Goal: Transaction & Acquisition: Purchase product/service

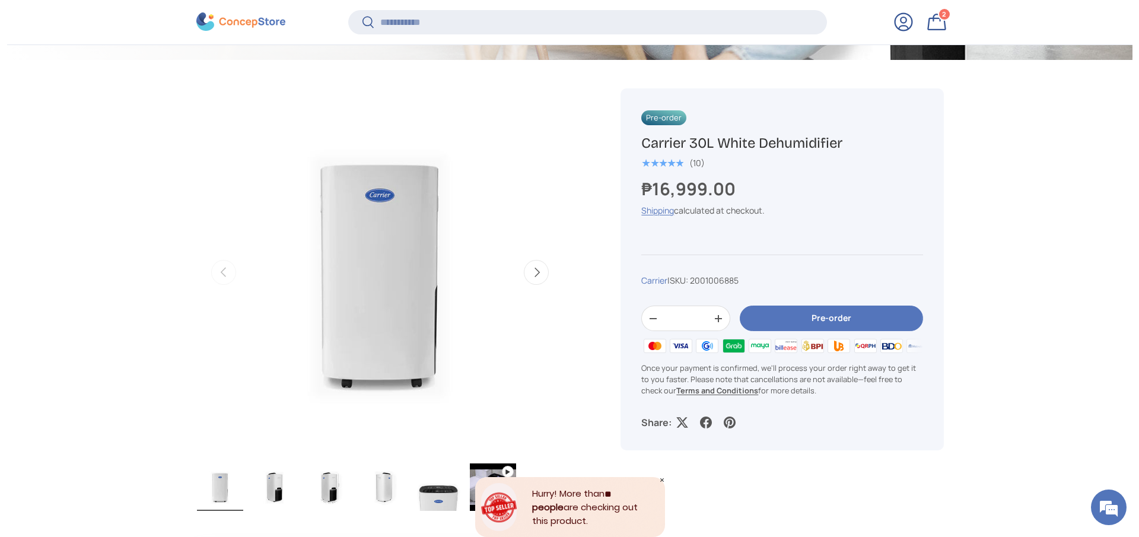
scroll to position [356, 0]
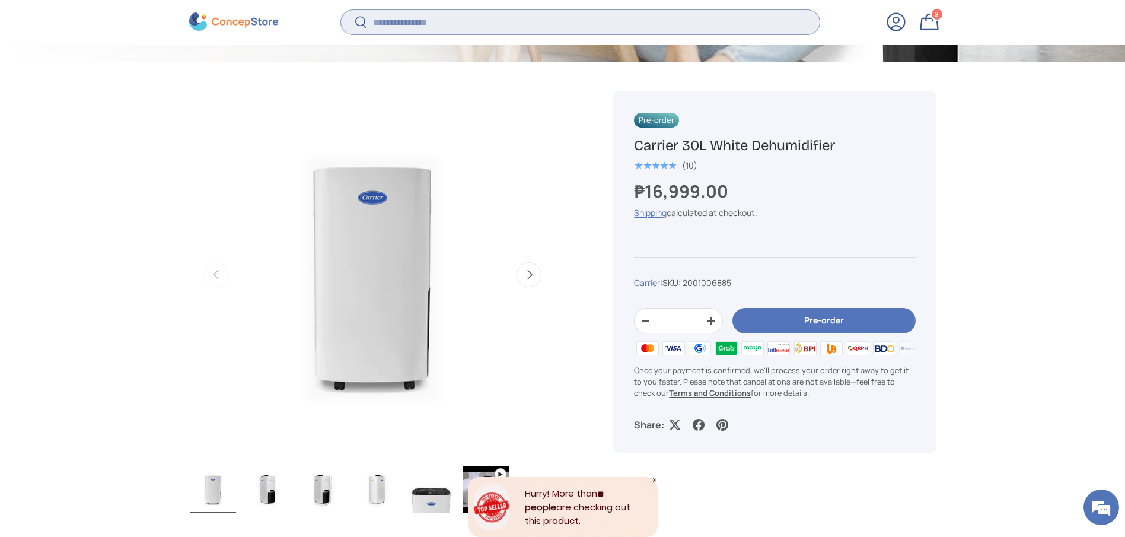
click at [487, 13] on input "Search" at bounding box center [580, 22] width 478 height 24
click at [589, 36] on div "Search Search Reset" at bounding box center [580, 26] width 478 height 33
click at [585, 17] on input "Search" at bounding box center [580, 22] width 478 height 24
type input "***"
click at [341, 9] on button "Search" at bounding box center [354, 23] width 27 height 28
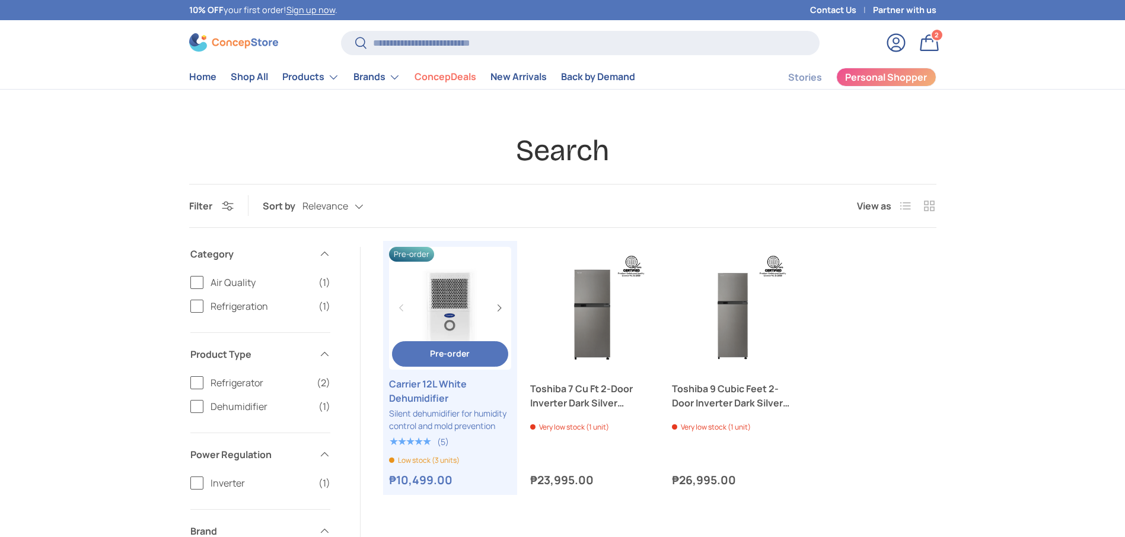
click at [450, 394] on link "Carrier 12L White Dehumidifier" at bounding box center [450, 391] width 123 height 28
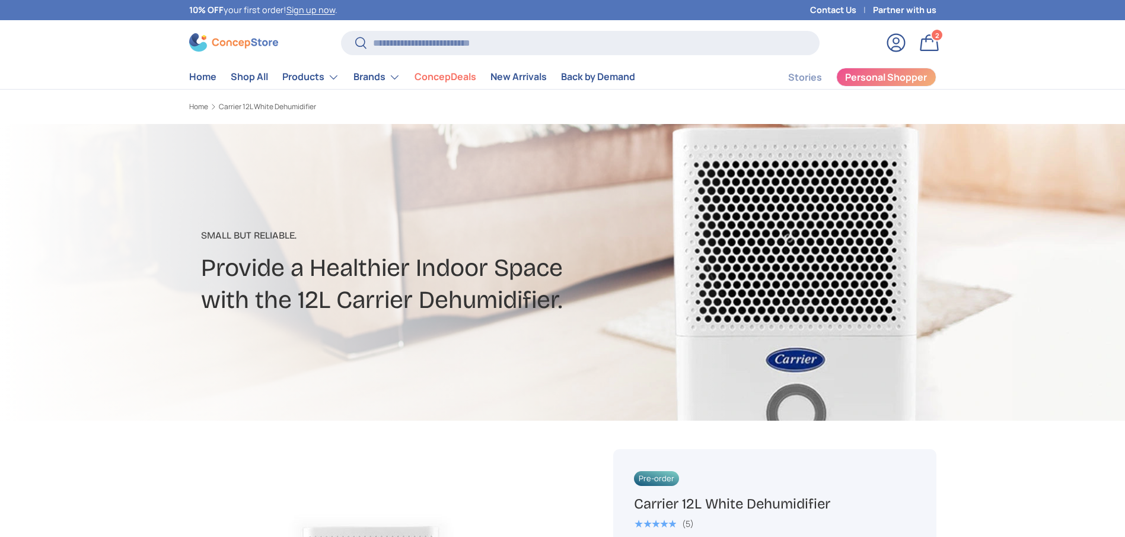
click at [699, 504] on h1 "Carrier 12L White Dehumidifier" at bounding box center [774, 504] width 281 height 18
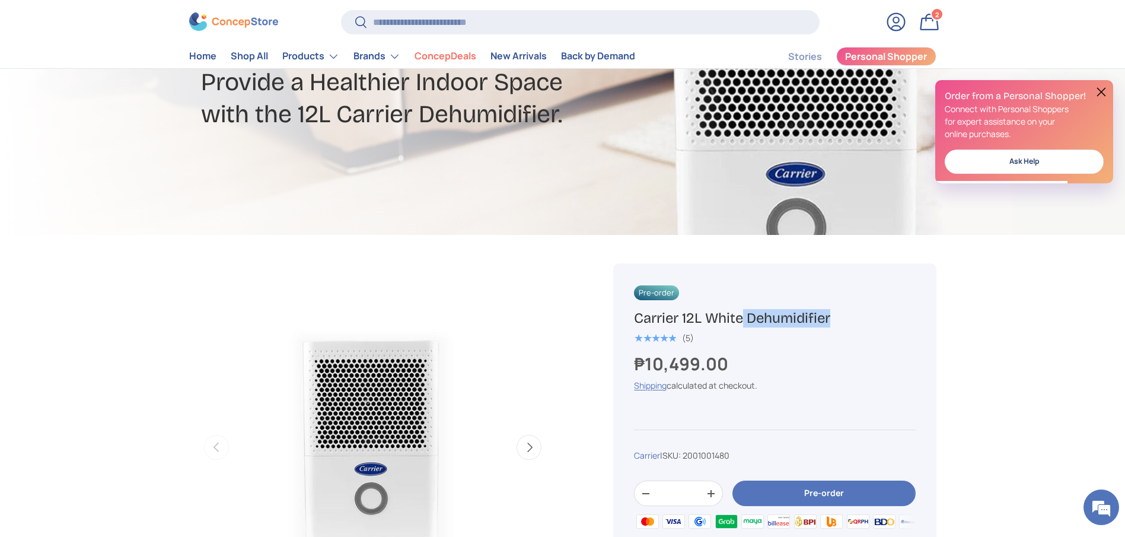
scroll to position [178, 0]
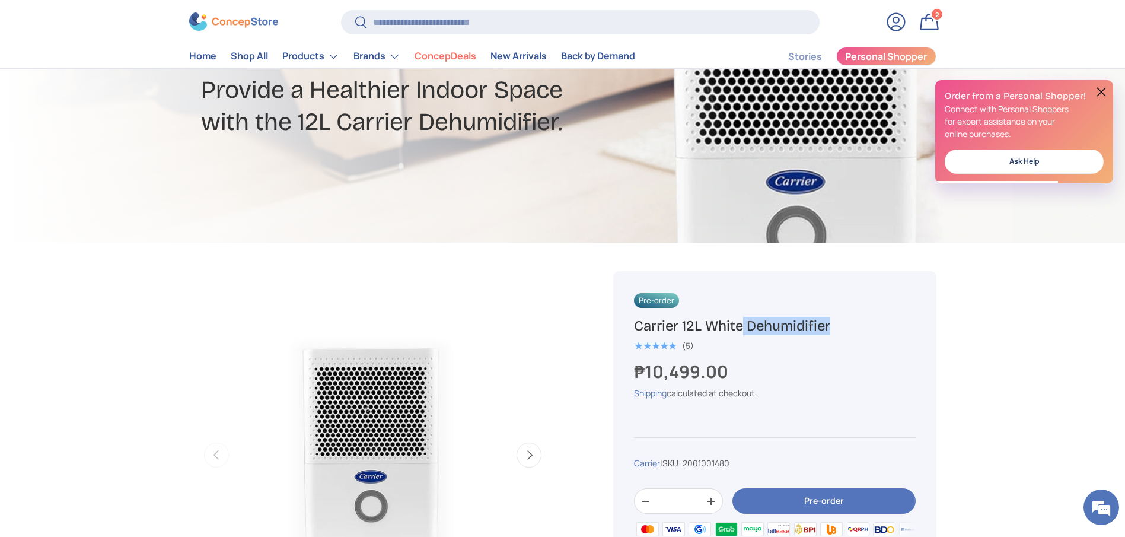
click at [1104, 91] on button at bounding box center [1101, 92] width 14 height 14
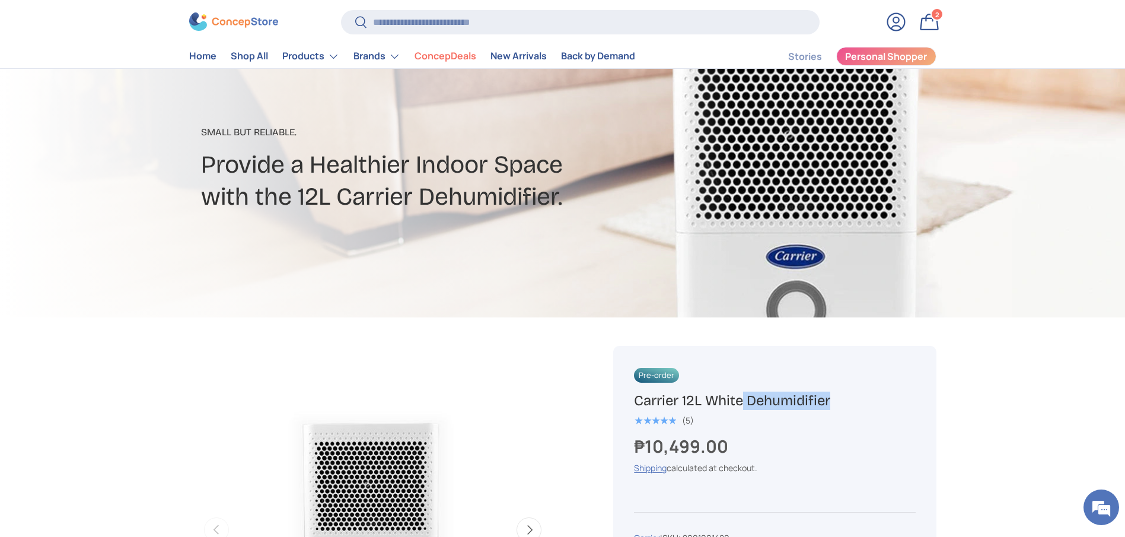
scroll to position [0, 0]
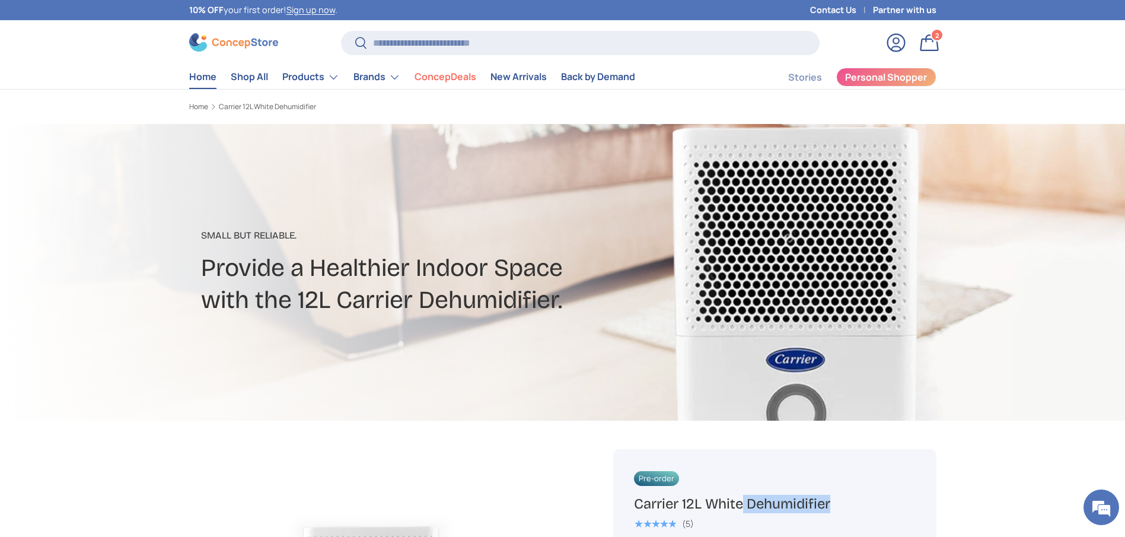
click at [202, 86] on link "Home" at bounding box center [202, 76] width 27 height 23
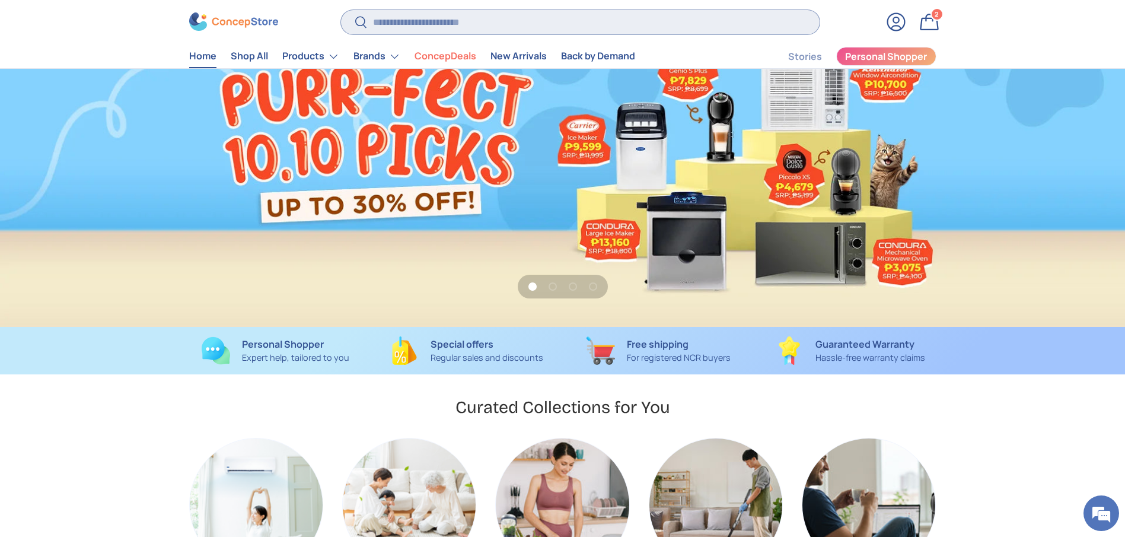
scroll to position [0, 1125]
click at [422, 23] on input "Search" at bounding box center [580, 22] width 478 height 24
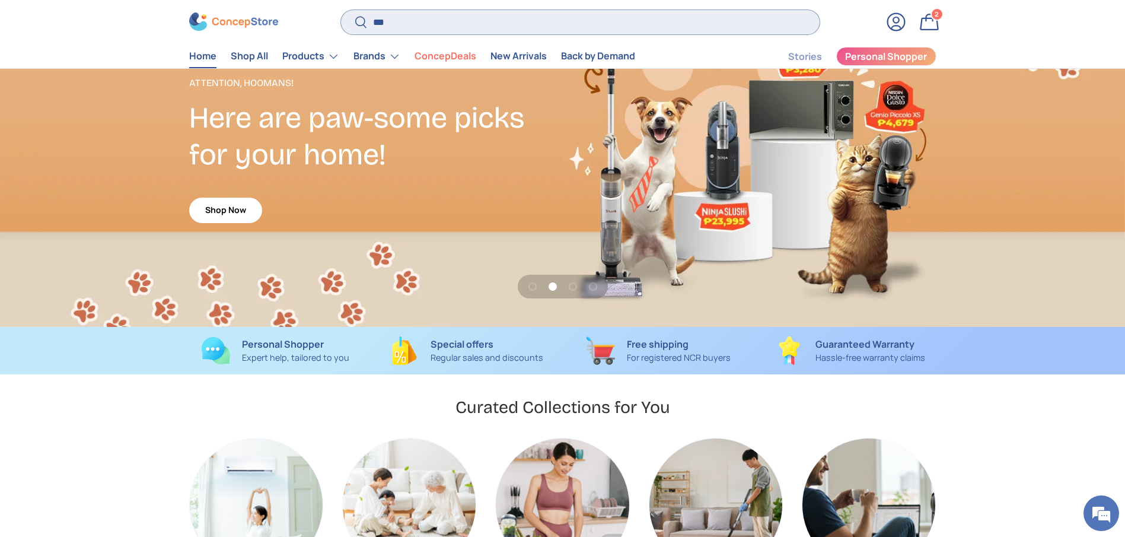
type input "***"
click at [341, 9] on button "Search" at bounding box center [354, 23] width 27 height 28
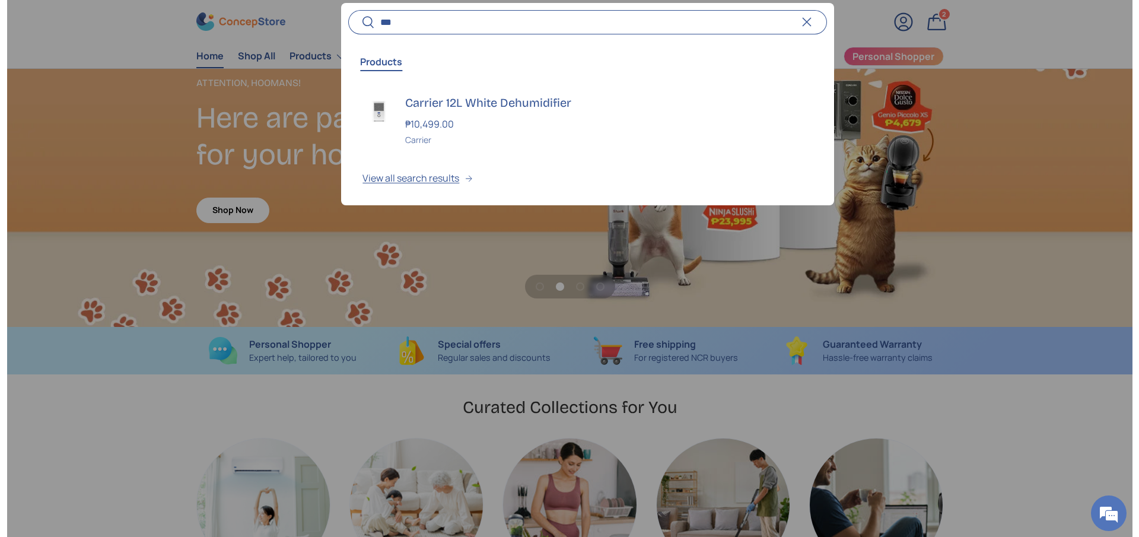
scroll to position [0, 1139]
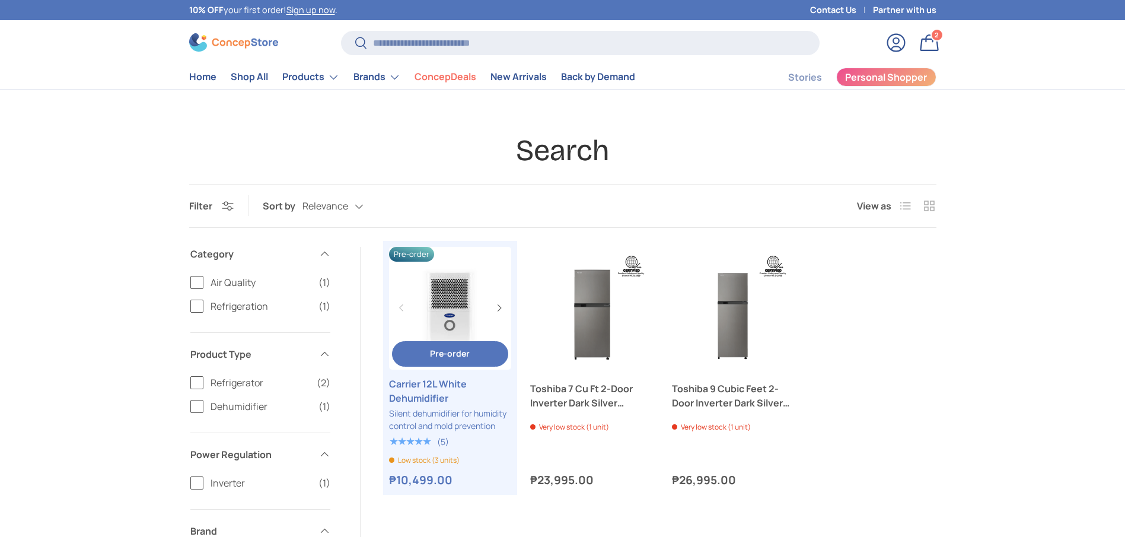
click at [431, 389] on link "Carrier 12L White Dehumidifier" at bounding box center [450, 391] width 123 height 28
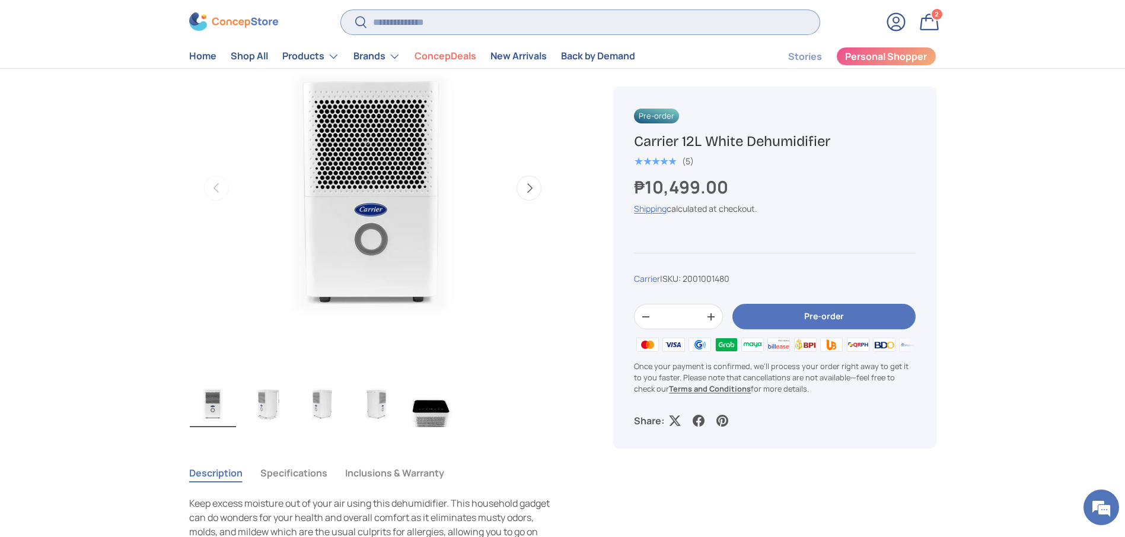
click at [557, 20] on input "Search" at bounding box center [580, 22] width 478 height 24
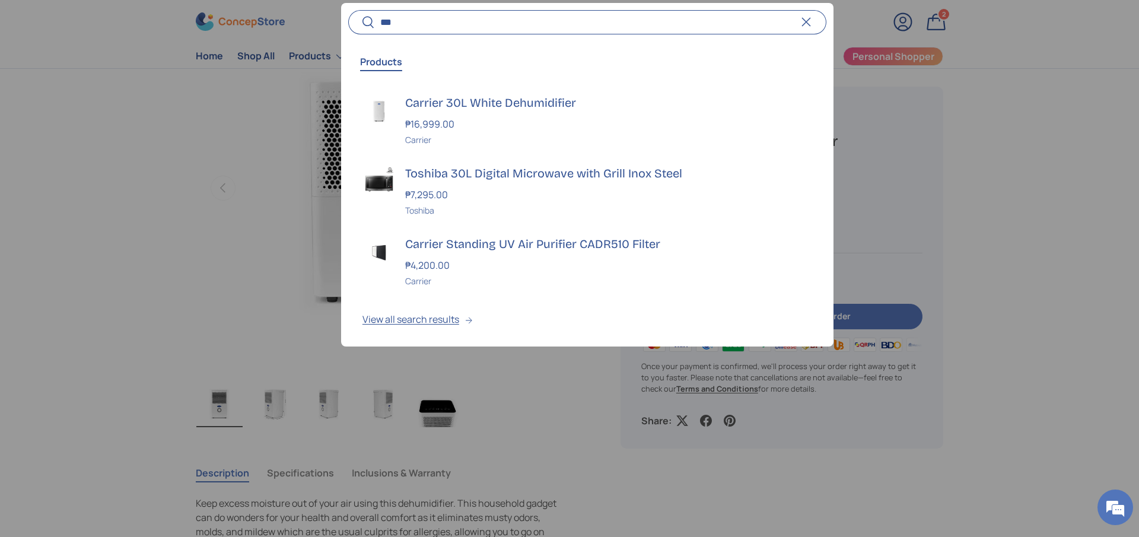
type input "***"
click at [348, 9] on button "Search" at bounding box center [361, 23] width 27 height 28
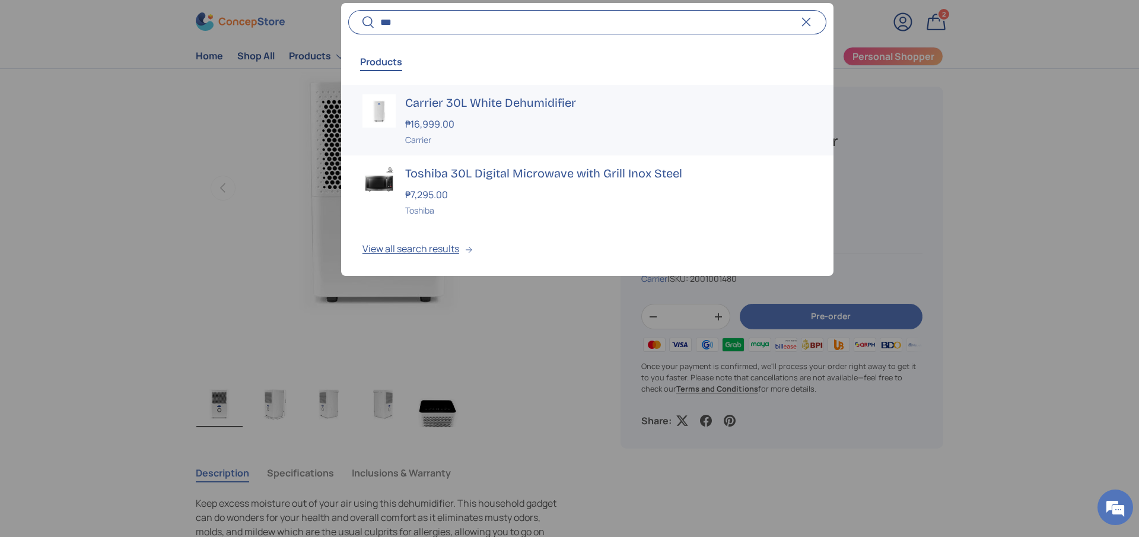
click at [529, 106] on h3 "Carrier 30L White Dehumidifier" at bounding box center [608, 102] width 407 height 17
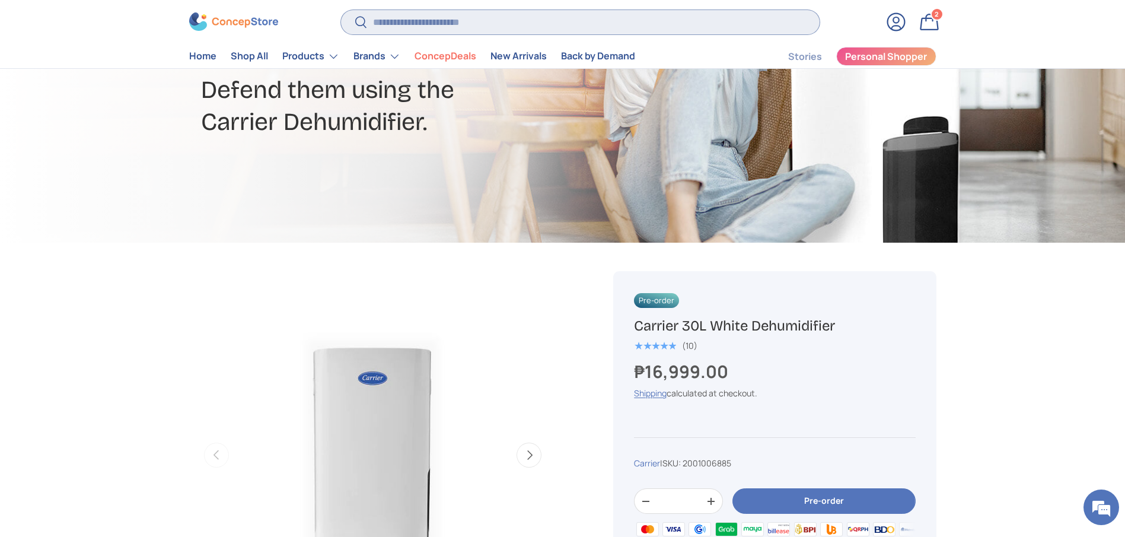
click at [517, 26] on input "Search" at bounding box center [580, 22] width 478 height 24
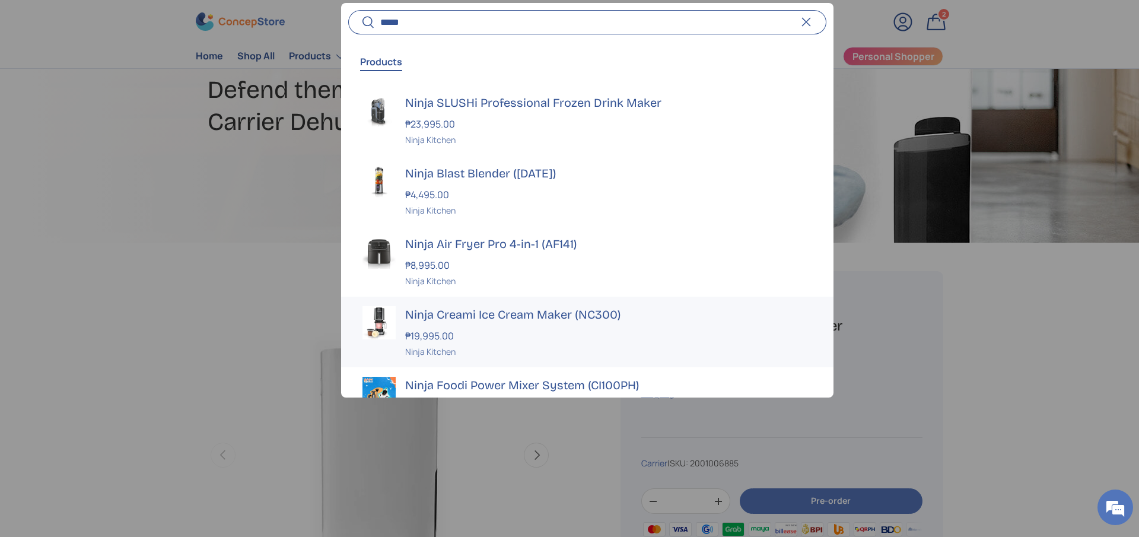
type input "*****"
click at [503, 308] on h3 "Ninja Creami Ice Cream Maker (NC300)" at bounding box center [608, 314] width 407 height 17
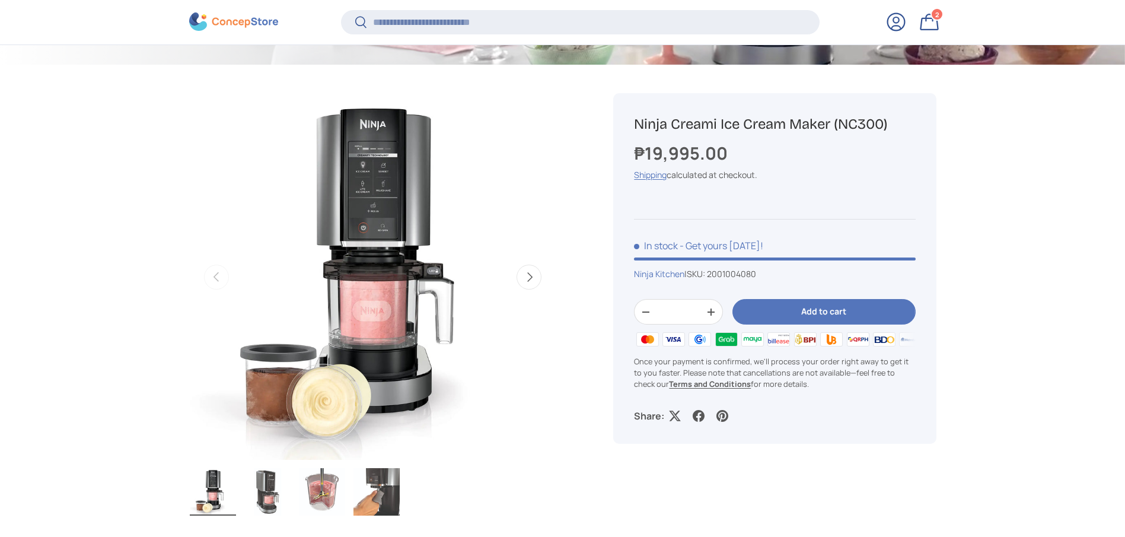
click at [759, 119] on h1 "Ninja Creami Ice Cream Maker (NC300)" at bounding box center [774, 124] width 281 height 18
copy div "Ninja Creami Ice Cream Maker (NC300)"
click at [809, 323] on button "Add to cart" at bounding box center [823, 311] width 183 height 25
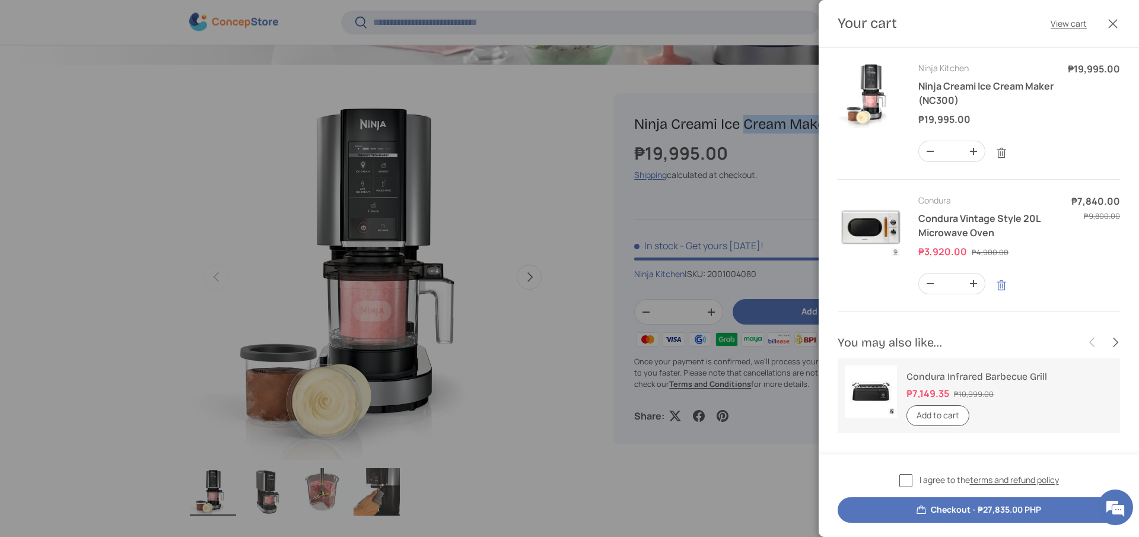
click at [1008, 279] on link "Remove" at bounding box center [1001, 285] width 23 height 23
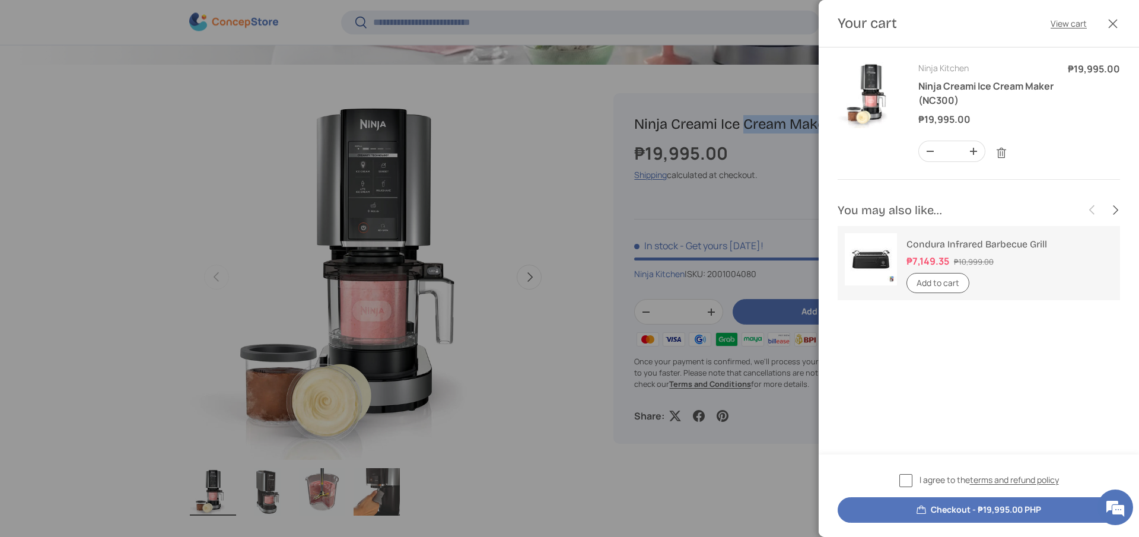
click at [968, 507] on button "Checkout - ₱19,995.00 PHP" at bounding box center [978, 509] width 282 height 25
click at [935, 518] on button "Checkout - ₱19,995.00 PHP" at bounding box center [978, 509] width 282 height 25
drag, startPoint x: 962, startPoint y: 506, endPoint x: 712, endPoint y: 113, distance: 466.4
click at [962, 507] on button "Checkout - ₱19,995.00 PHP" at bounding box center [978, 509] width 282 height 25
click at [952, 516] on button "Checkout - ₱19,995.00 PHP" at bounding box center [978, 509] width 282 height 25
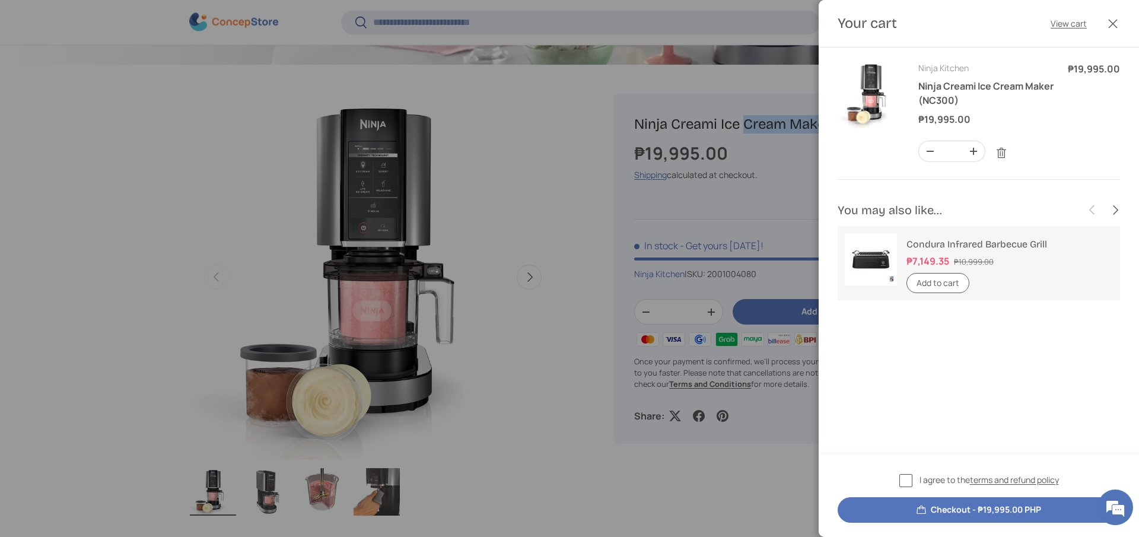
click at [921, 504] on button "Checkout - ₱19,995.00 PHP" at bounding box center [978, 509] width 282 height 25
drag, startPoint x: 904, startPoint y: 477, endPoint x: 909, endPoint y: 496, distance: 19.7
click at [906, 477] on label "I agree to the terms and refund policy" at bounding box center [979, 480] width 160 height 14
click at [909, 513] on button "Checkout - ₱19,995.00 PHP" at bounding box center [978, 509] width 282 height 25
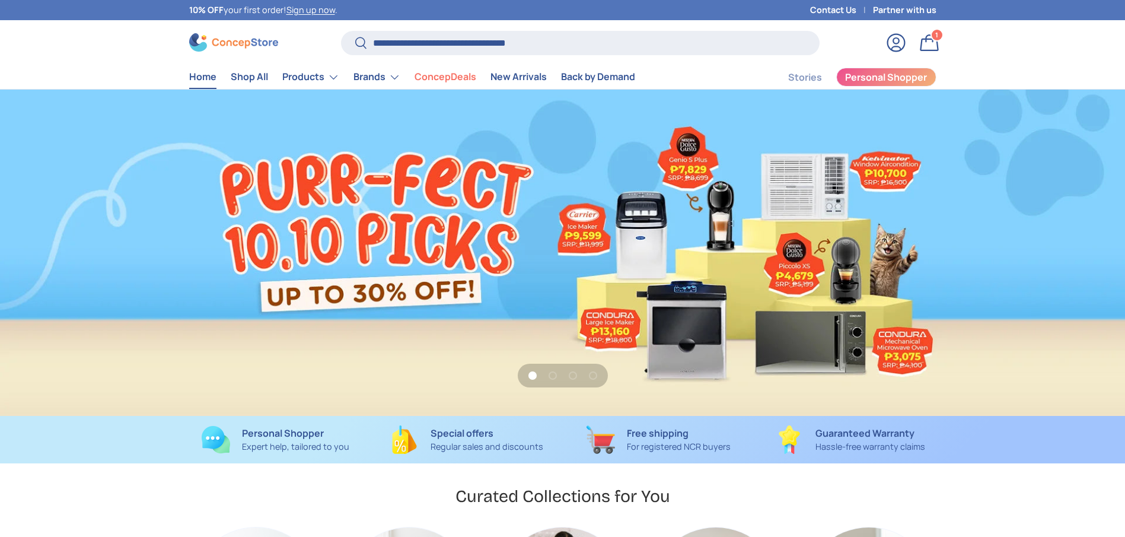
scroll to position [3068, 4848]
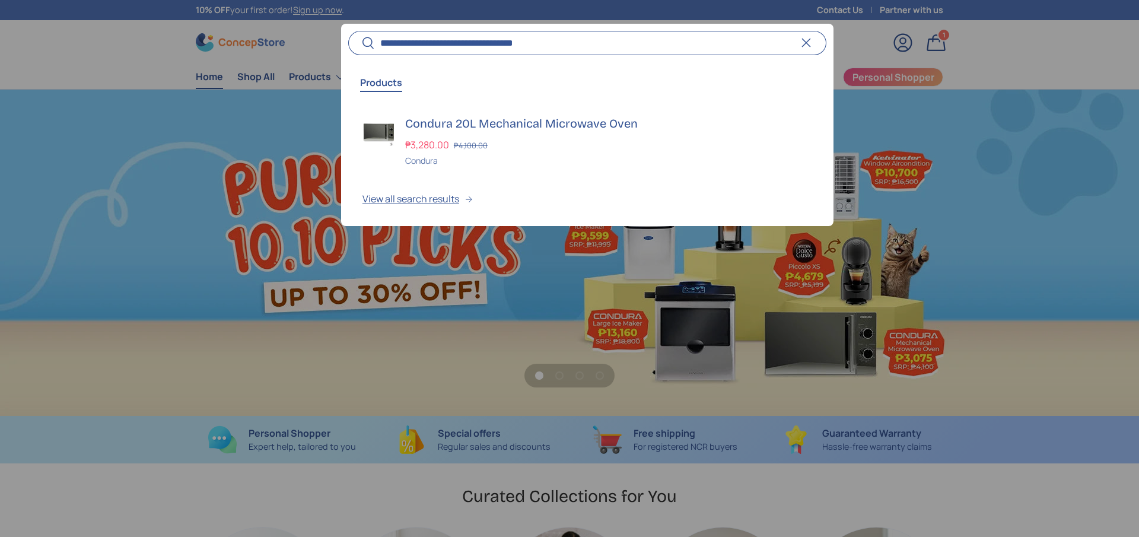
type input "**********"
click at [348, 30] on button "Search" at bounding box center [361, 44] width 27 height 28
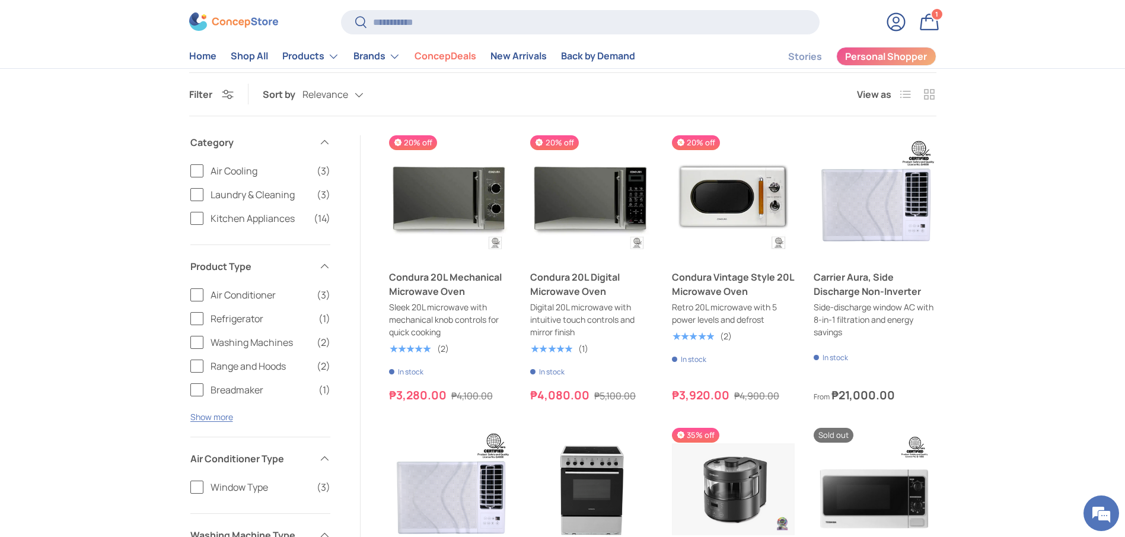
scroll to position [178, 0]
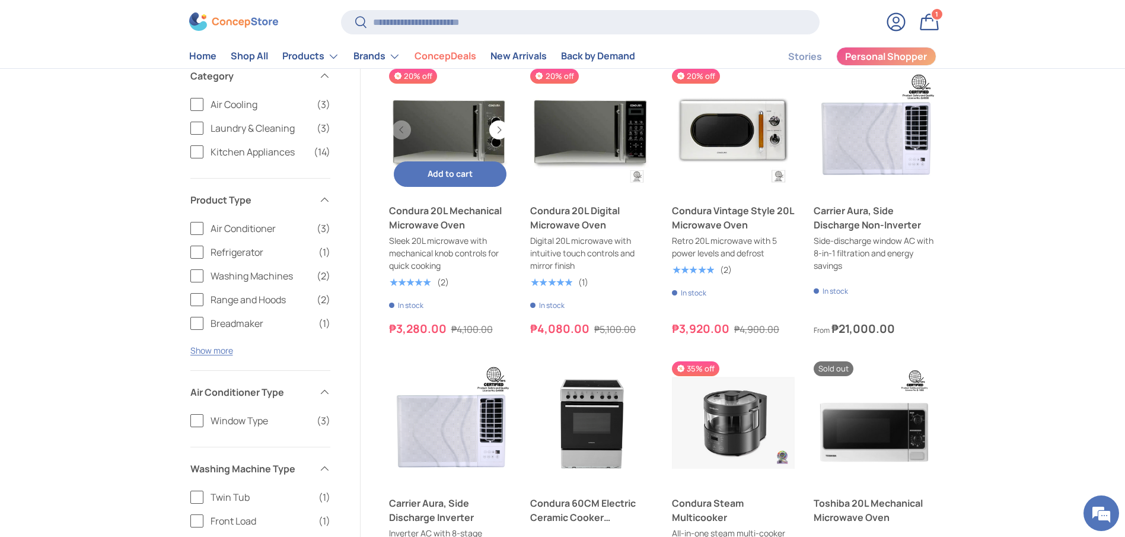
click at [454, 213] on link "Condura 20L Mechanical Microwave Oven" at bounding box center [450, 217] width 123 height 28
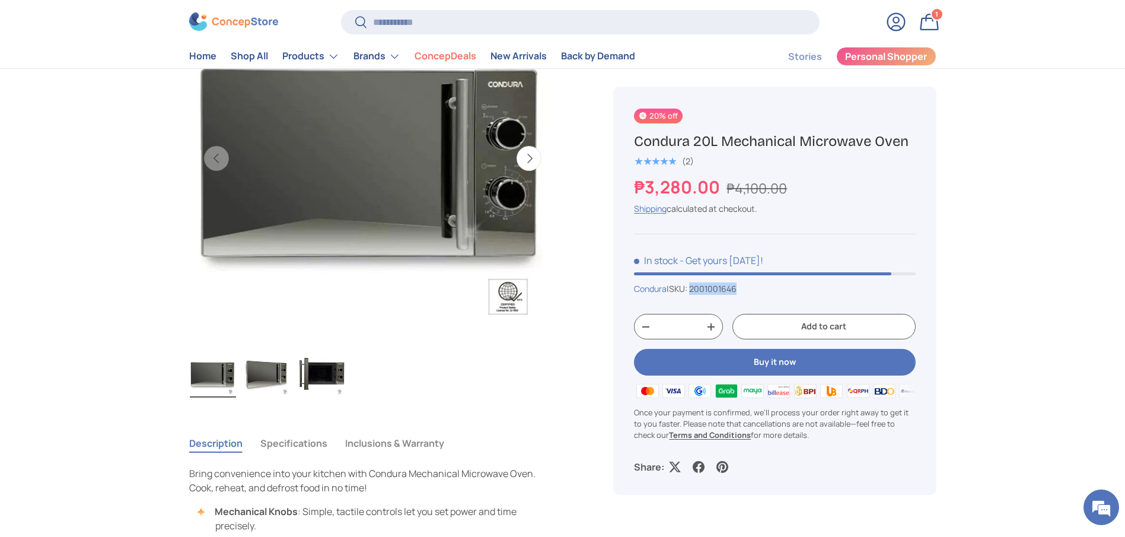
drag, startPoint x: 750, startPoint y: 280, endPoint x: 696, endPoint y: 288, distance: 55.2
click at [696, 288] on div "20% off Condura 20L Mechanical Microwave Oven ★★★★★ (2) ₱3,280.00 ₱4,100.00 Uni…" at bounding box center [774, 291] width 323 height 408
copy span "2001001646"
